Goal: Task Accomplishment & Management: Use online tool/utility

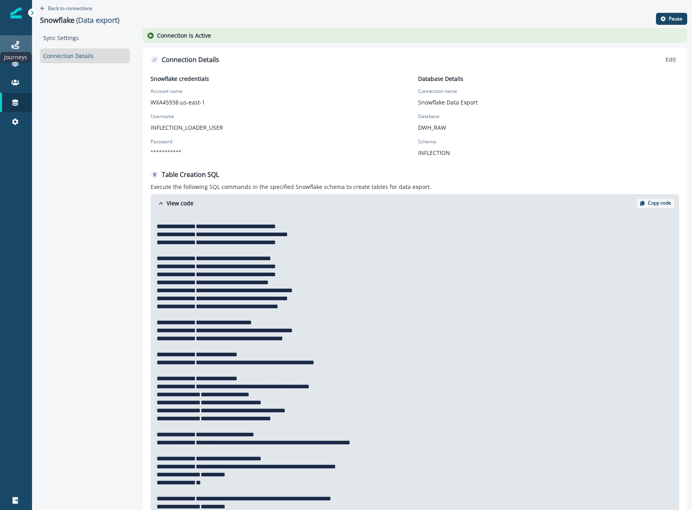
click at [17, 46] on icon at bounding box center [15, 45] width 8 height 8
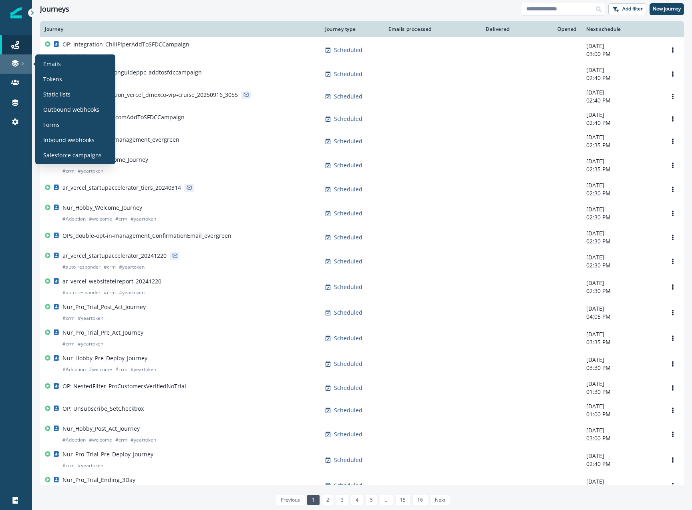
click at [21, 65] on icon at bounding box center [23, 64] width 4 height 4
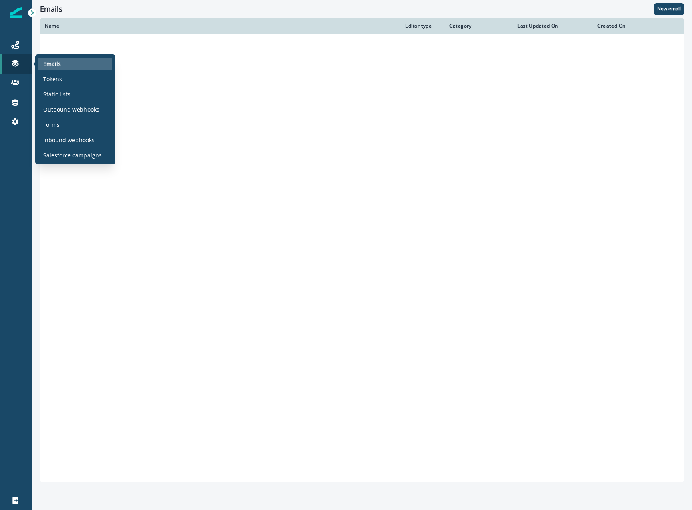
click at [55, 65] on p "Emails" at bounding box center [52, 64] width 18 height 8
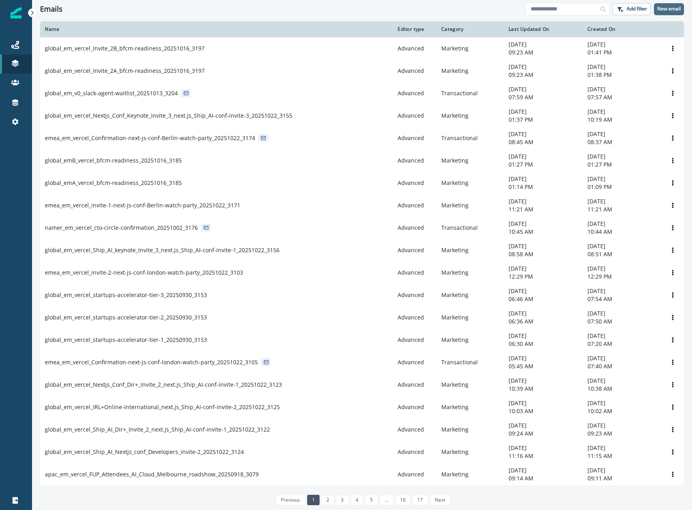
click at [674, 7] on p "New email" at bounding box center [669, 9] width 24 height 6
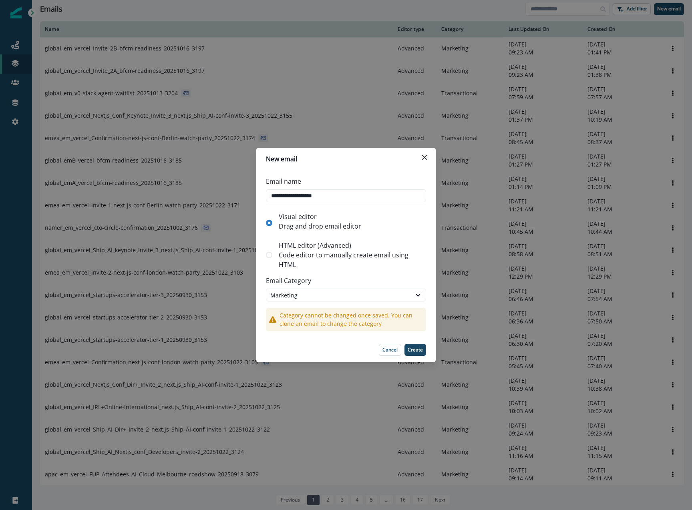
click at [329, 256] on p "Code editor to manually create email using HTML" at bounding box center [351, 259] width 144 height 19
type input "**********"
click at [420, 354] on button "Create" at bounding box center [415, 350] width 22 height 12
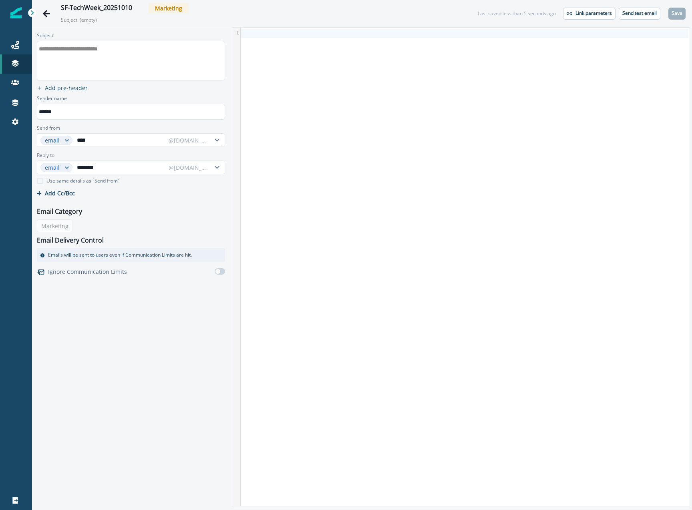
click at [118, 67] on div "**********" at bounding box center [130, 60] width 186 height 39
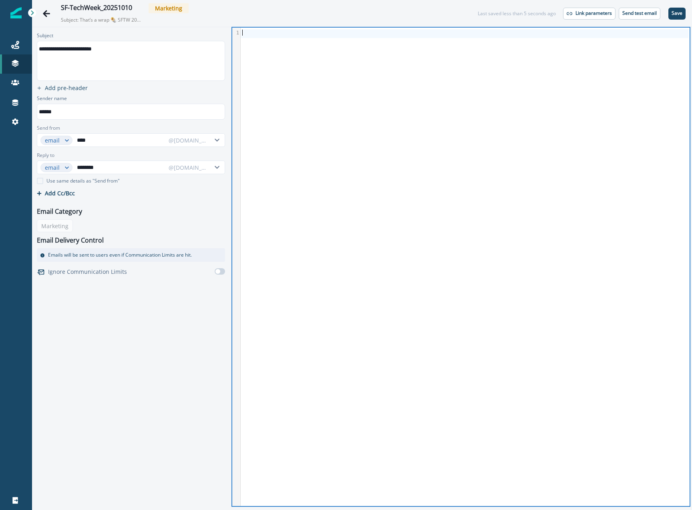
click at [301, 61] on div at bounding box center [464, 267] width 447 height 478
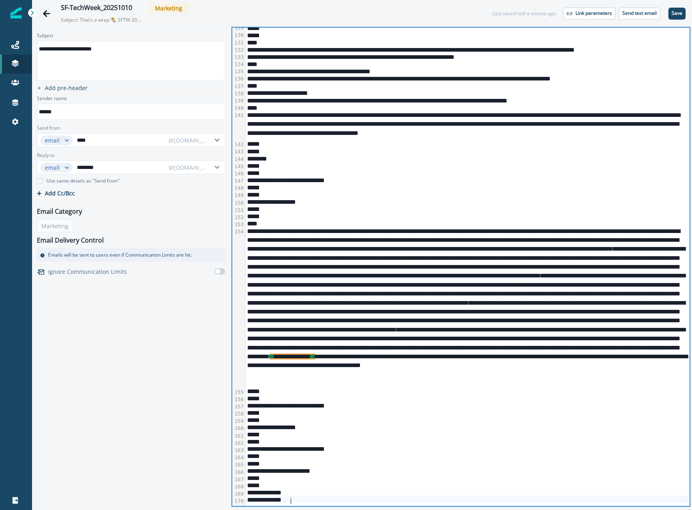
click at [673, 367] on div "**********" at bounding box center [466, 307] width 443 height 160
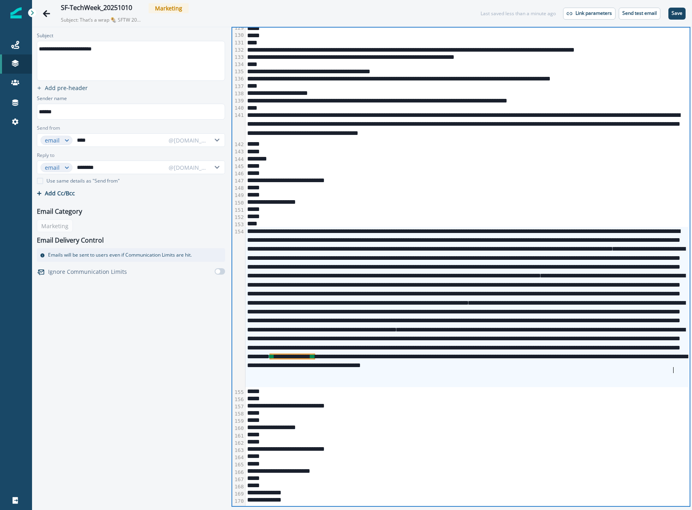
click at [459, 378] on div "**********" at bounding box center [466, 307] width 443 height 160
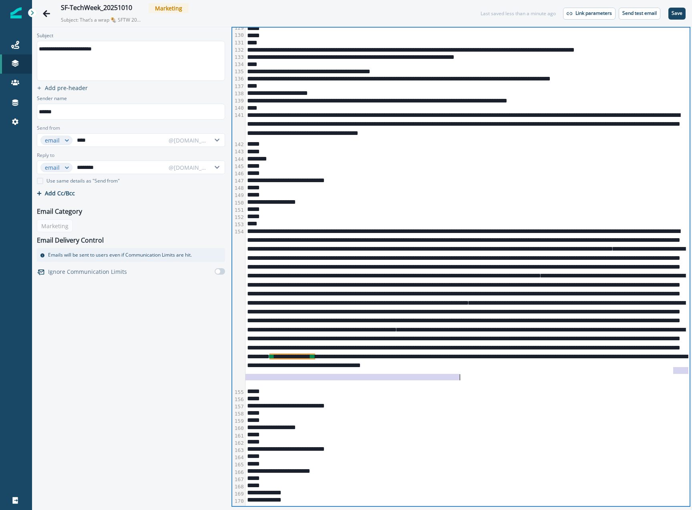
scroll to position [1439, 0]
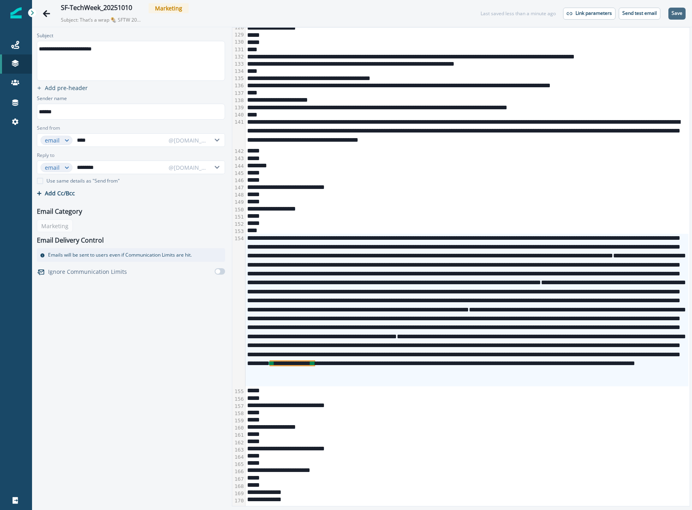
click at [671, 12] on p "Save" at bounding box center [676, 13] width 11 height 6
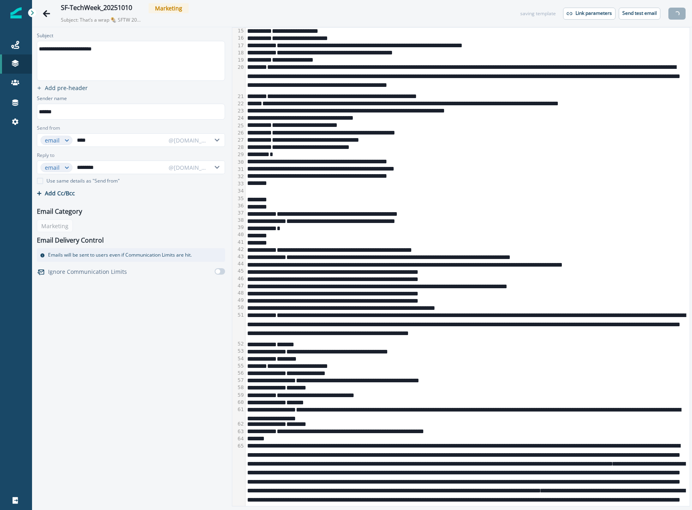
scroll to position [0, 0]
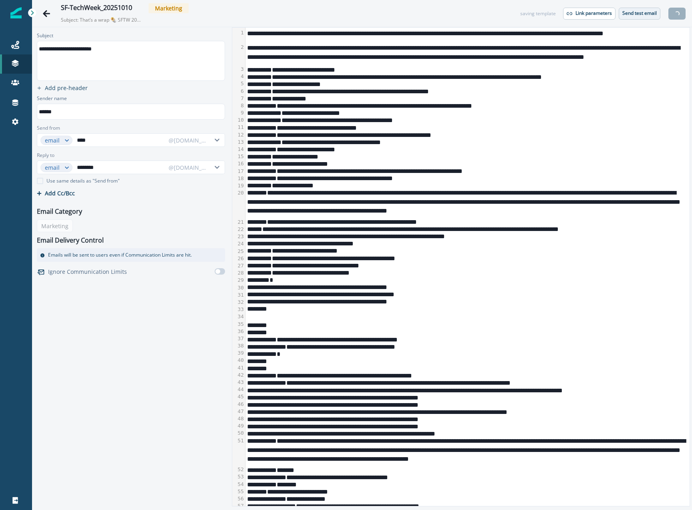
click at [639, 12] on p "Send test email" at bounding box center [639, 13] width 34 height 6
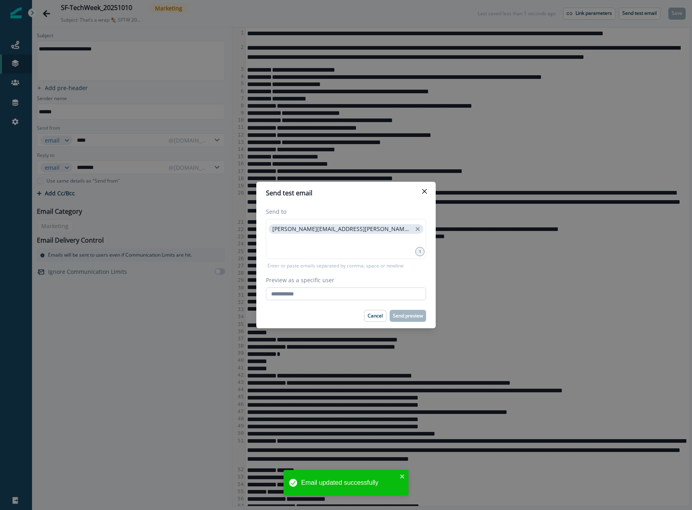
click at [331, 291] on input "Preview as a specific user" at bounding box center [346, 293] width 160 height 13
type input "**********"
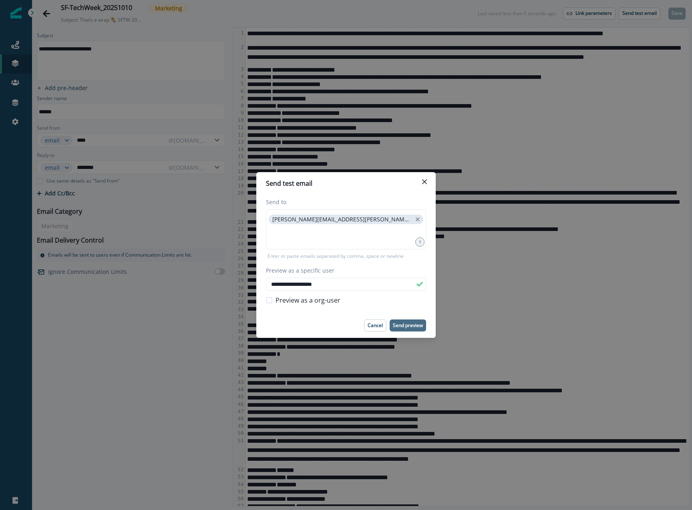
click at [414, 323] on p "Send preview" at bounding box center [408, 326] width 30 height 6
click at [427, 180] on button "Close" at bounding box center [424, 181] width 13 height 13
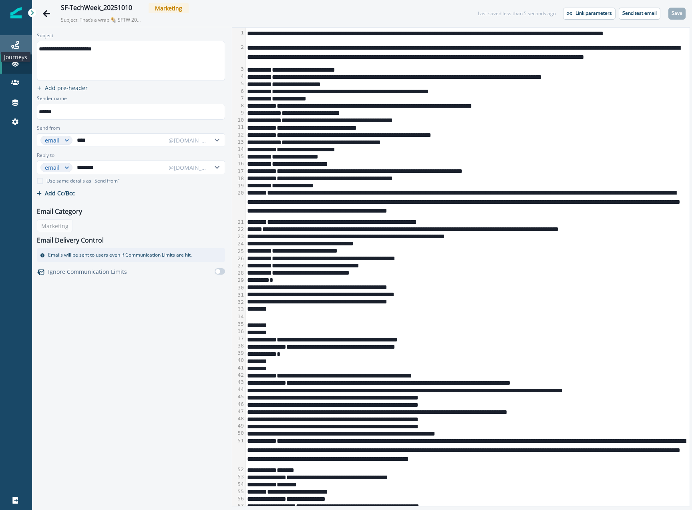
click at [15, 42] on icon at bounding box center [15, 45] width 8 height 8
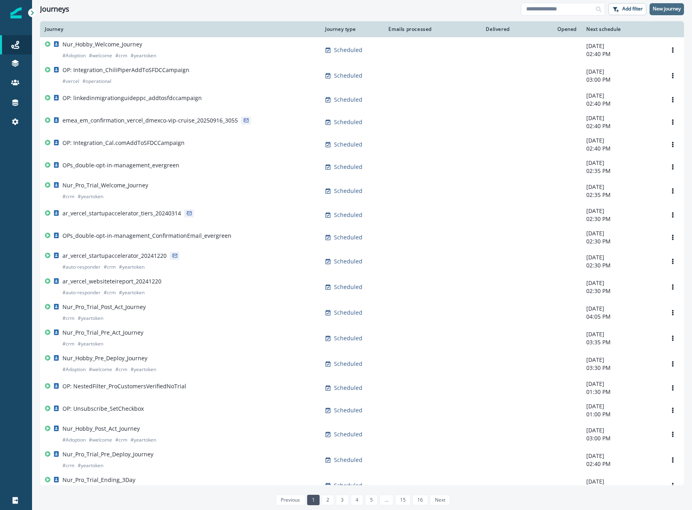
click at [678, 7] on p "New journey" at bounding box center [666, 9] width 28 height 6
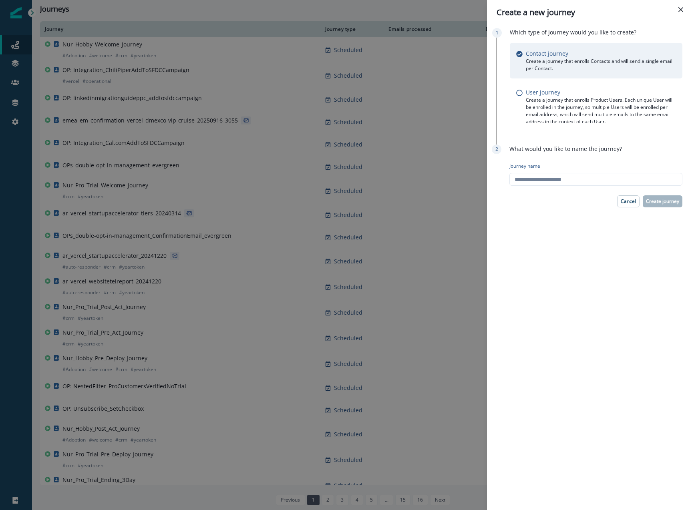
click at [459, 13] on div "Create a new journey Which type of Journey would you like to create? Contact jo…" at bounding box center [346, 255] width 692 height 510
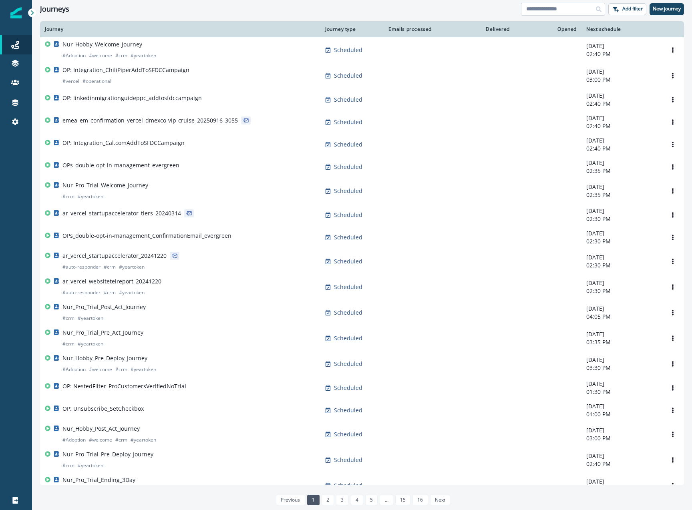
click at [552, 11] on input at bounding box center [563, 9] width 84 height 13
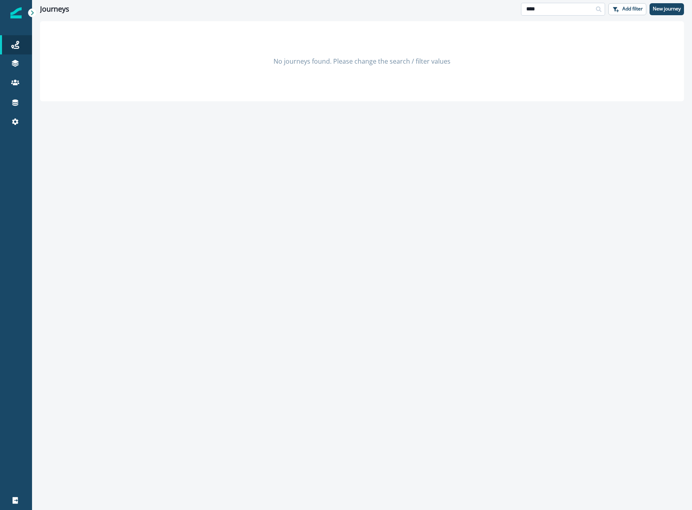
type input "****"
click at [653, 12] on p "New journey" at bounding box center [666, 9] width 28 height 6
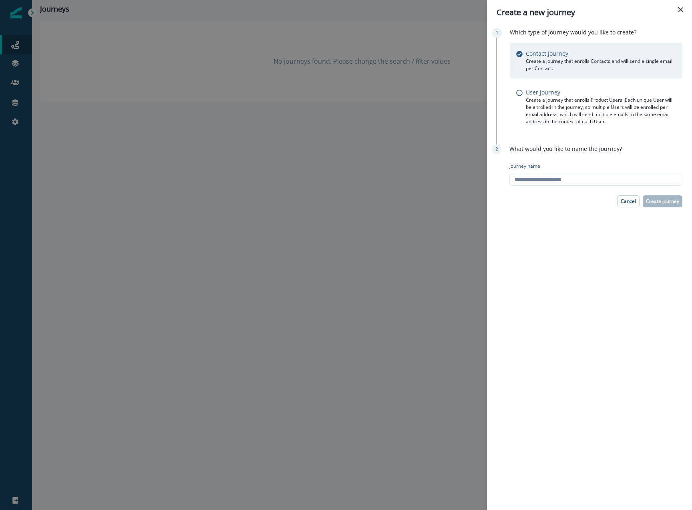
click at [560, 189] on div "Journey name" at bounding box center [595, 174] width 173 height 30
click at [561, 183] on input "Journey name" at bounding box center [595, 179] width 173 height 13
paste input "**********"
type input "**********"
click at [664, 199] on p "Create journey" at bounding box center [662, 202] width 33 height 6
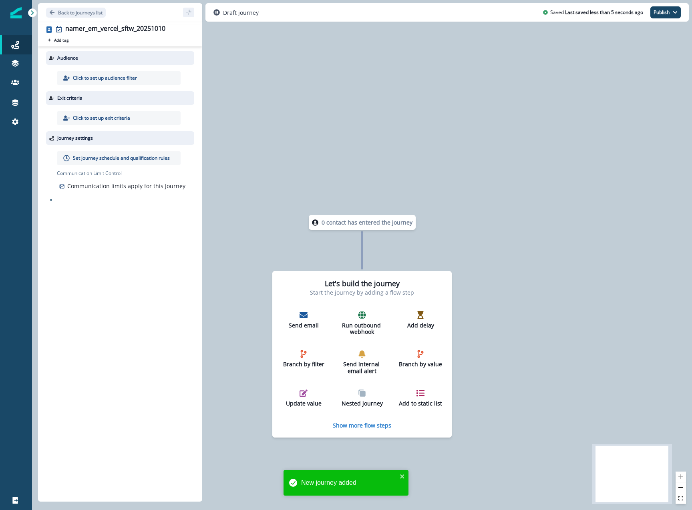
click at [100, 76] on p "Click to set up audience filter" at bounding box center [105, 77] width 64 height 7
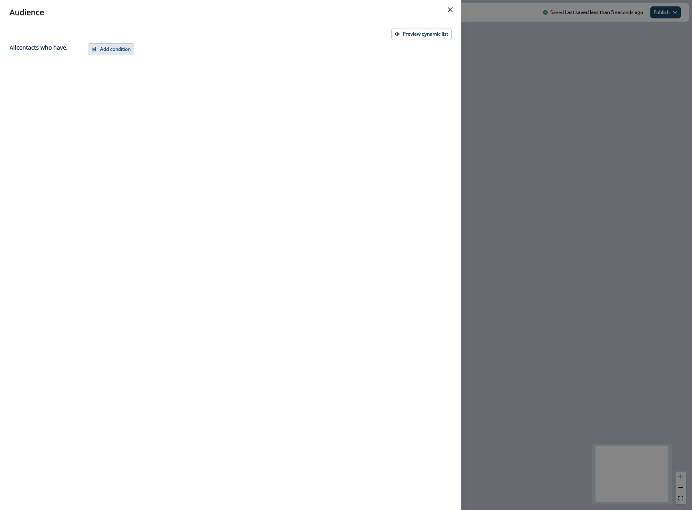
click at [116, 50] on button "Add condition" at bounding box center [111, 49] width 46 height 12
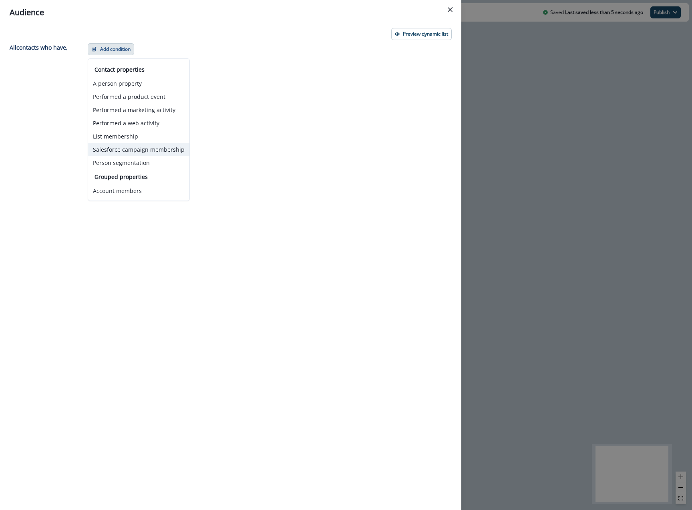
click at [127, 145] on button "Salesforce campaign membership" at bounding box center [138, 149] width 101 height 13
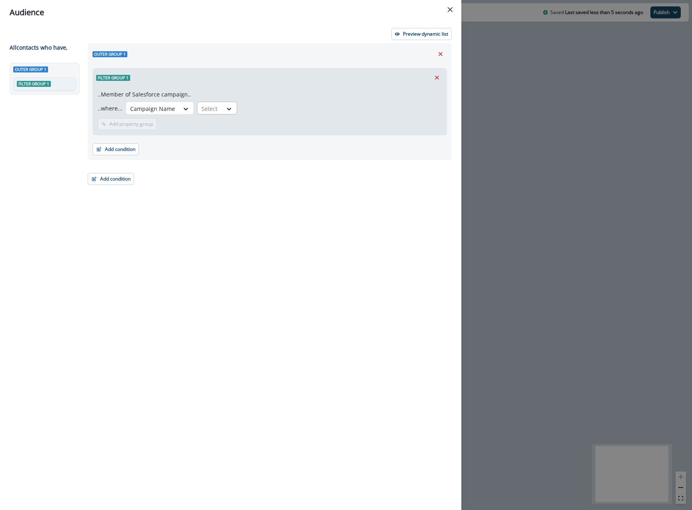
click at [215, 105] on div at bounding box center [209, 109] width 17 height 10
click at [217, 128] on div "equal to" at bounding box center [226, 126] width 63 height 15
click at [286, 107] on div at bounding box center [343, 108] width 187 height 10
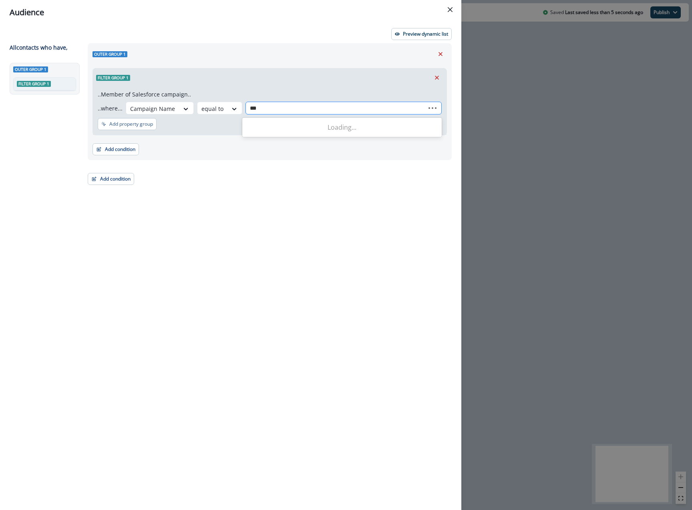
type input "****"
click at [294, 126] on p "namer_event_sponsored_sftw_20251010" at bounding box center [336, 130] width 107 height 8
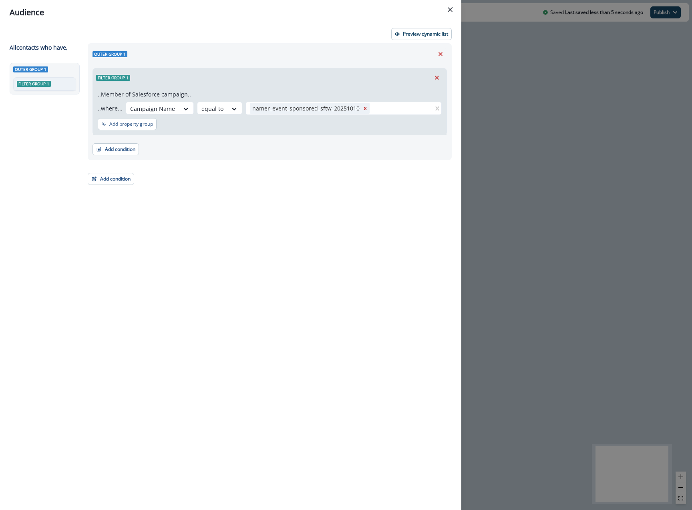
click at [274, 176] on div "Outer group 1 Filter group 1 ..Member of Salesforce campaign.. ..where... Campa…" at bounding box center [267, 261] width 369 height 437
click at [129, 152] on button "Add condition" at bounding box center [115, 149] width 46 height 12
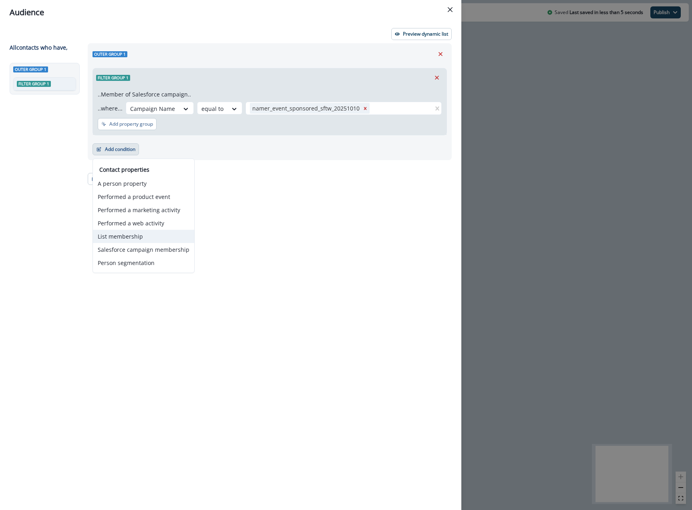
click at [134, 232] on button "List membership" at bounding box center [143, 236] width 101 height 13
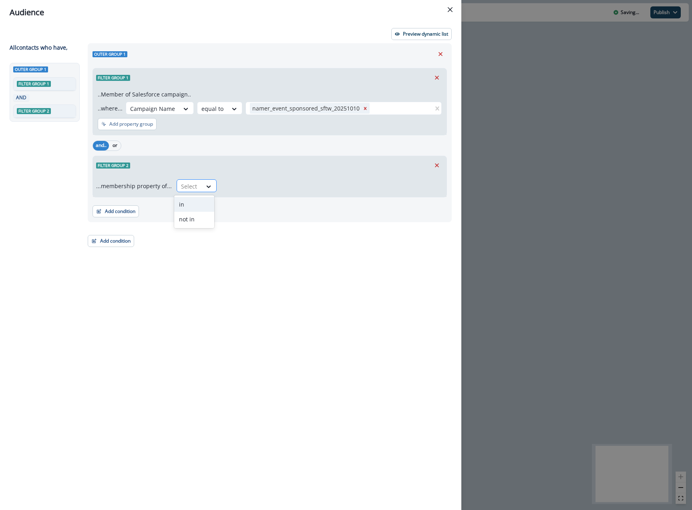
click at [182, 189] on div at bounding box center [189, 186] width 17 height 10
click at [191, 217] on div "not in" at bounding box center [194, 219] width 40 height 15
click at [262, 174] on div "...membership property of... not in Select" at bounding box center [269, 185] width 353 height 22
click at [261, 181] on div at bounding box center [325, 186] width 199 height 10
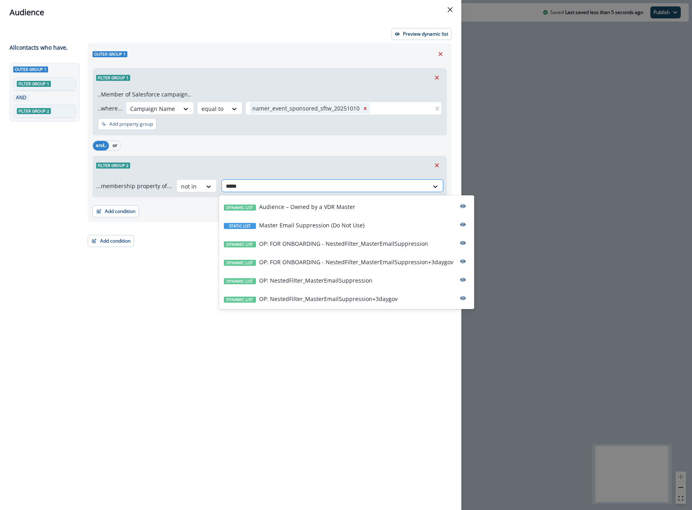
type input "******"
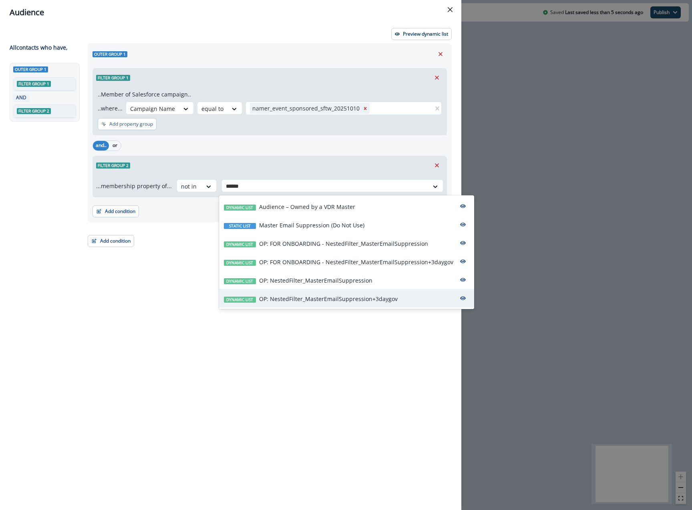
click at [298, 293] on div "Dynamic list OP: NestedFilter_MasterEmailSuppression+3daygov" at bounding box center [346, 298] width 255 height 18
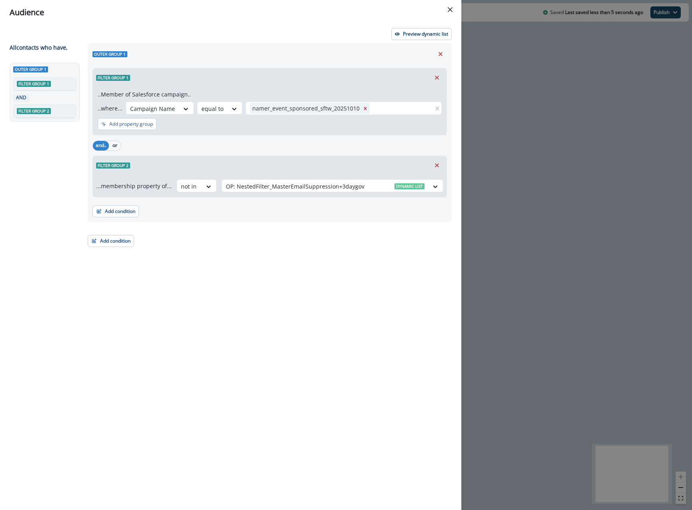
click at [284, 281] on div "Outer group 1 Filter group 1 ..Member of Salesforce campaign.. ..where... Campa…" at bounding box center [267, 261] width 369 height 437
click at [419, 29] on button "Preview dynamic list" at bounding box center [421, 34] width 60 height 12
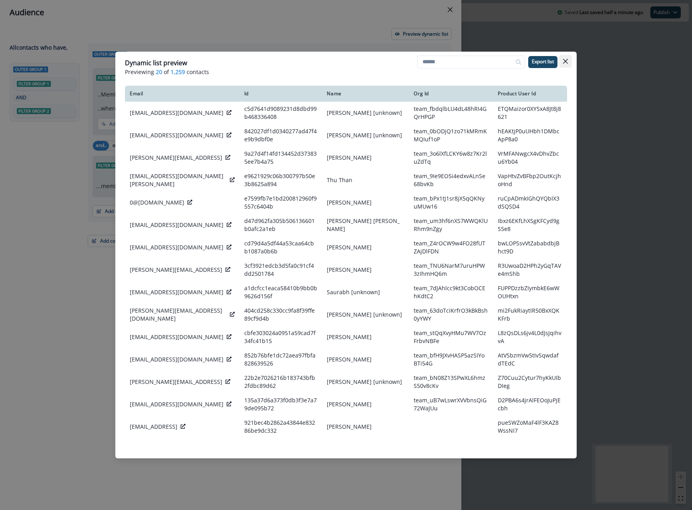
click at [566, 60] on icon "Close" at bounding box center [565, 61] width 5 height 5
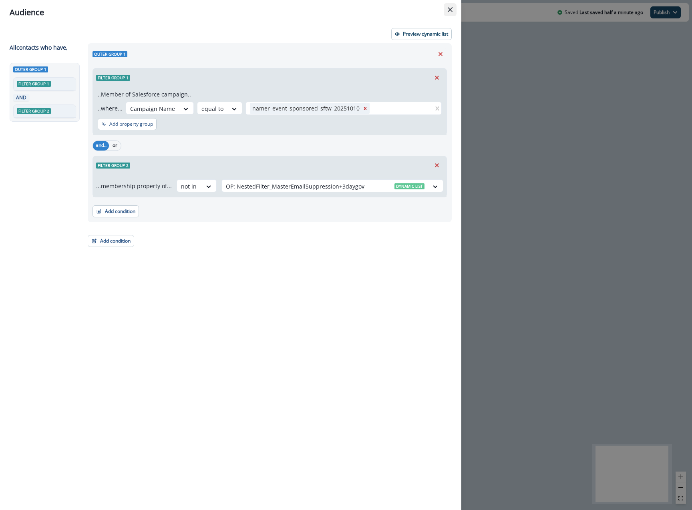
click at [454, 9] on button "Close" at bounding box center [449, 9] width 13 height 13
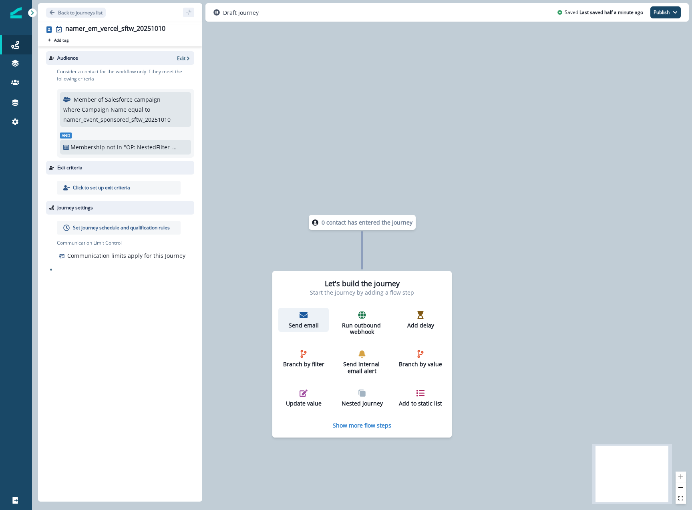
click at [312, 322] on p "Send email" at bounding box center [303, 325] width 44 height 7
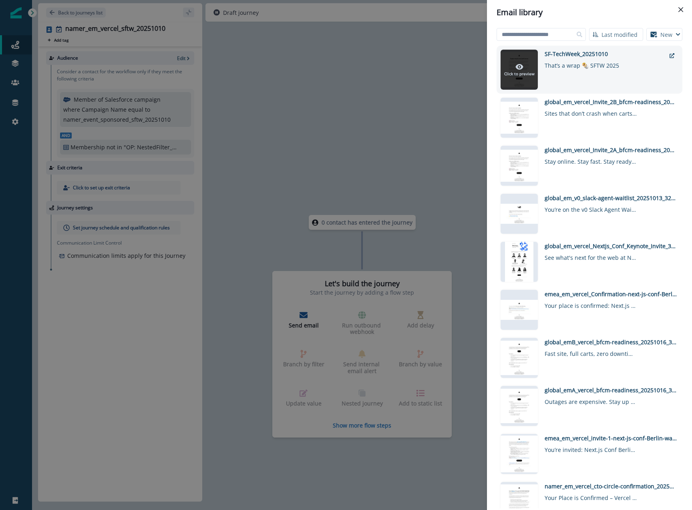
click at [518, 68] on icon at bounding box center [519, 67] width 8 height 8
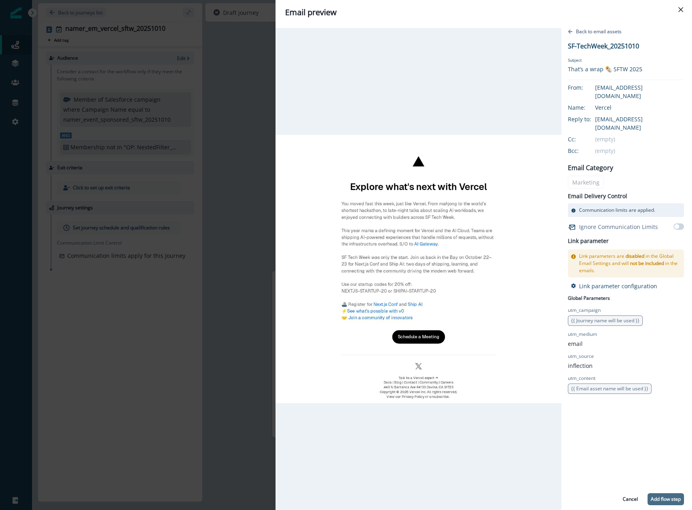
click at [654, 500] on p "Add flow step" at bounding box center [665, 499] width 30 height 6
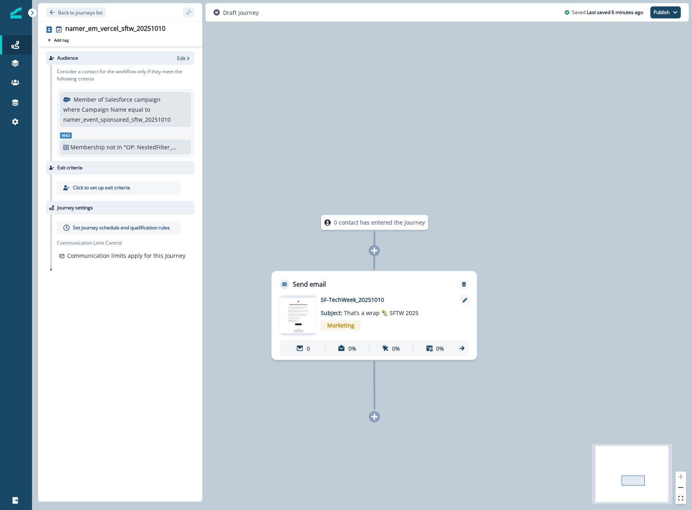
click at [323, 323] on span "Marketing" at bounding box center [341, 325] width 40 height 10
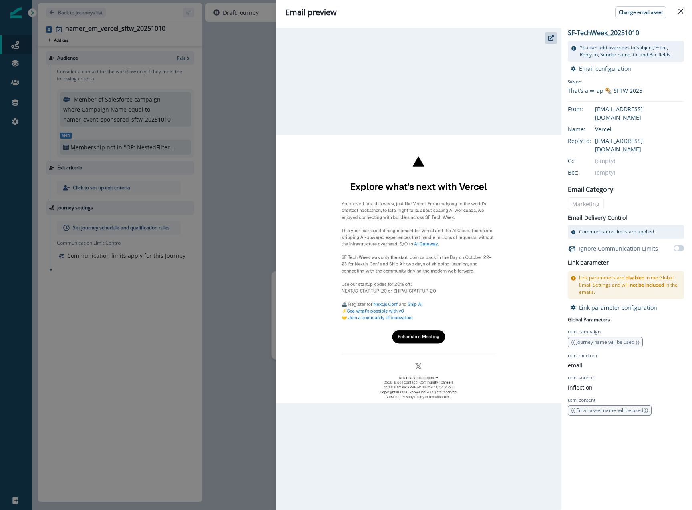
click at [253, 182] on div "Email preview Change email asset SF-TechWeek_20251010 You can add overrides to …" at bounding box center [346, 255] width 692 height 510
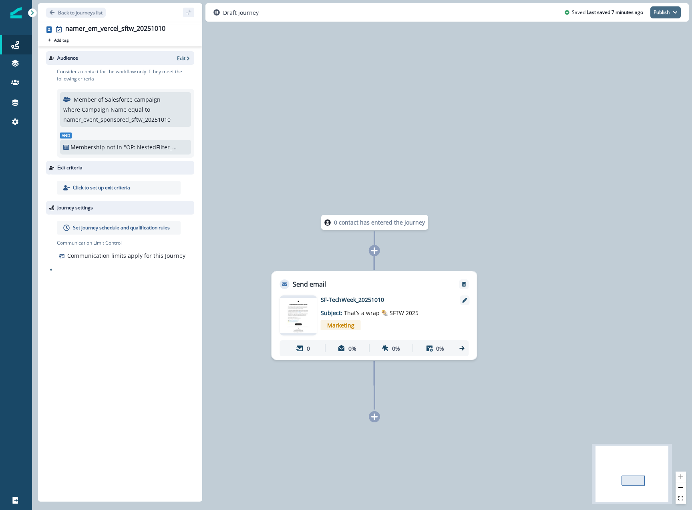
click at [658, 8] on button "Publish" at bounding box center [665, 12] width 30 height 12
click at [625, 31] on button "as active journey" at bounding box center [635, 32] width 89 height 14
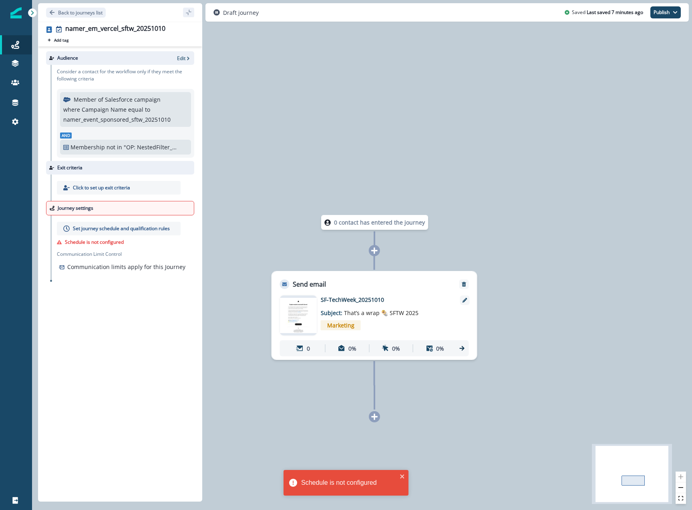
click at [97, 226] on p "Set journey schedule and qualification rules" at bounding box center [121, 228] width 97 height 7
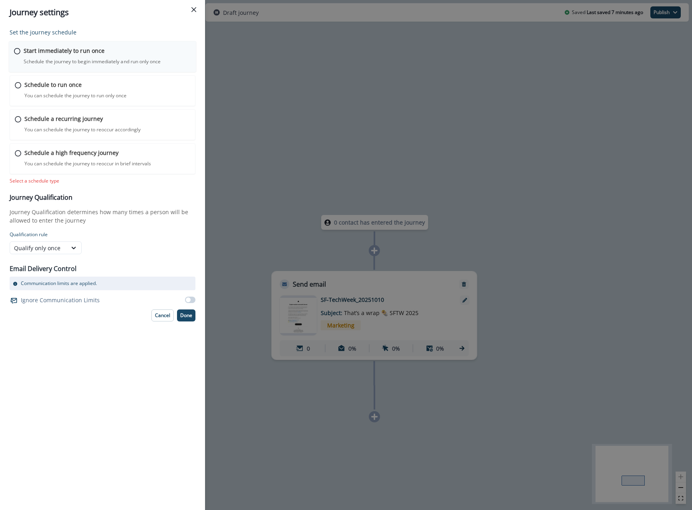
click at [70, 60] on p "Schedule the journey to begin immediately and run only once" at bounding box center [92, 61] width 137 height 7
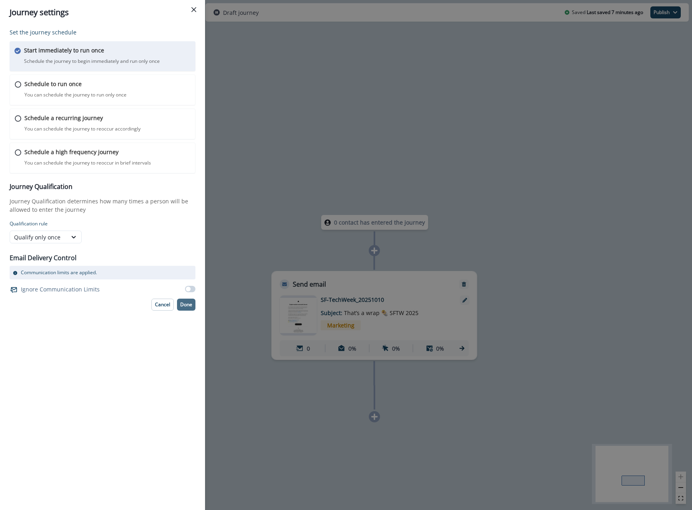
click at [189, 305] on p "Done" at bounding box center [186, 305] width 12 height 6
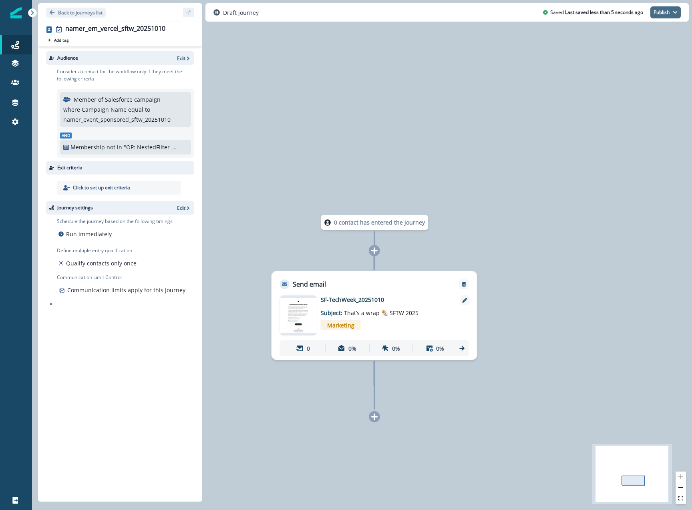
click at [662, 12] on button "Publish" at bounding box center [665, 12] width 30 height 12
click at [637, 34] on button "as active journey" at bounding box center [635, 32] width 89 height 14
